Goal: Find specific page/section: Find specific page/section

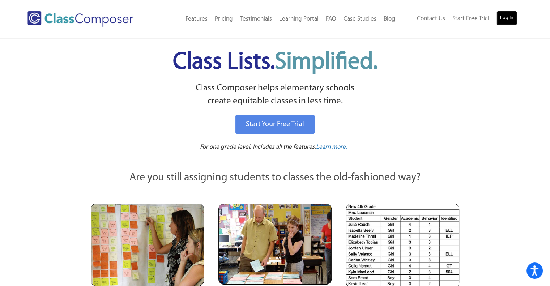
click at [504, 20] on link "Log In" at bounding box center [506, 18] width 21 height 14
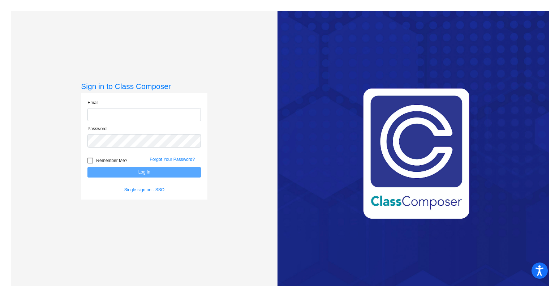
type input "[DOMAIN_NAME][EMAIL_ADDRESS][PERSON_NAME][DOMAIN_NAME]"
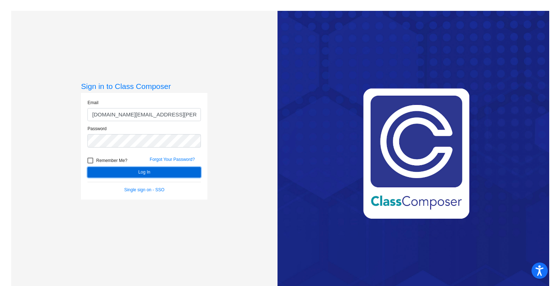
click at [149, 171] on button "Log In" at bounding box center [144, 172] width 114 height 10
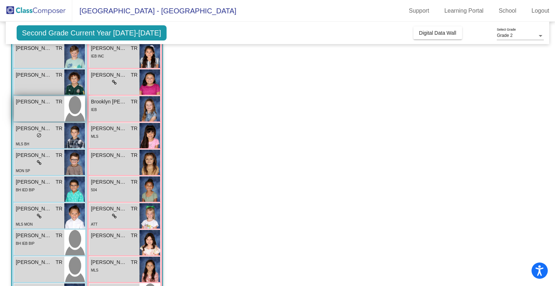
scroll to position [77, 0]
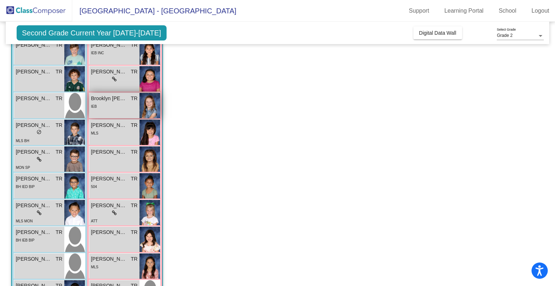
click at [112, 103] on div "IEB" at bounding box center [114, 106] width 47 height 8
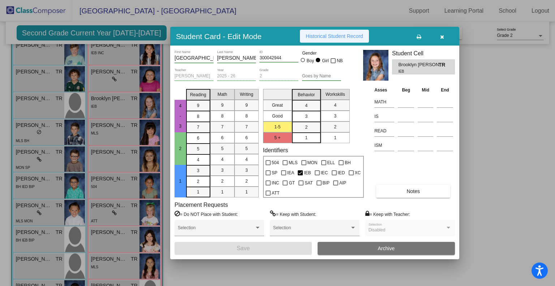
click at [346, 35] on span "Historical Student Record" at bounding box center [334, 36] width 57 height 6
click at [438, 32] on button "button" at bounding box center [442, 36] width 23 height 13
